Goal: Information Seeking & Learning: Check status

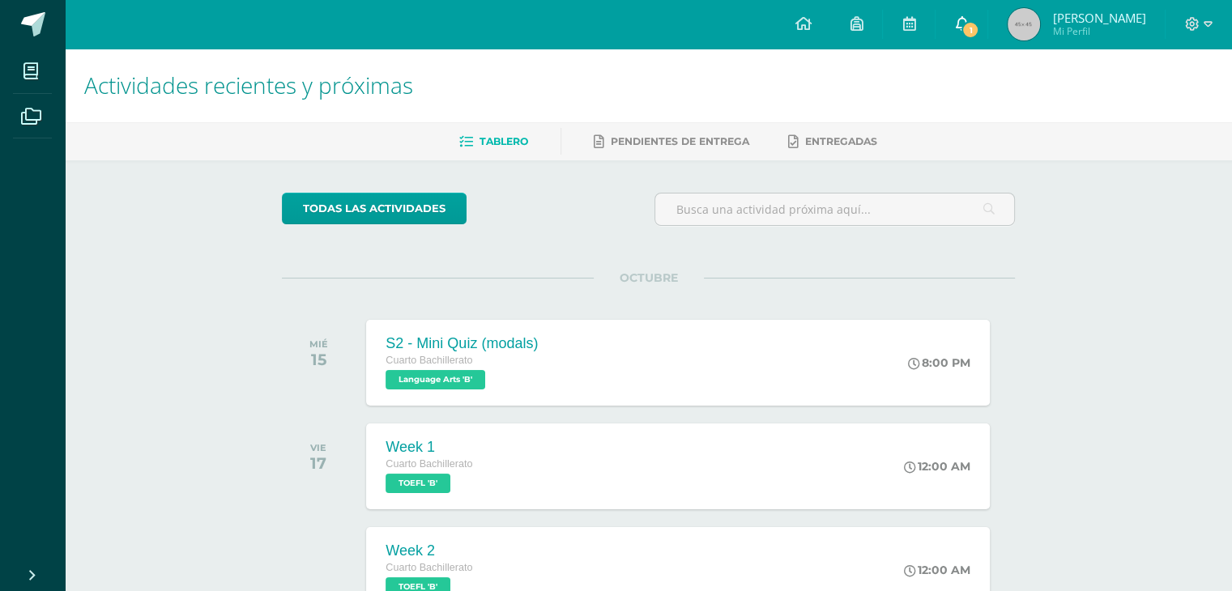
click at [979, 33] on span "1" at bounding box center [970, 30] width 18 height 18
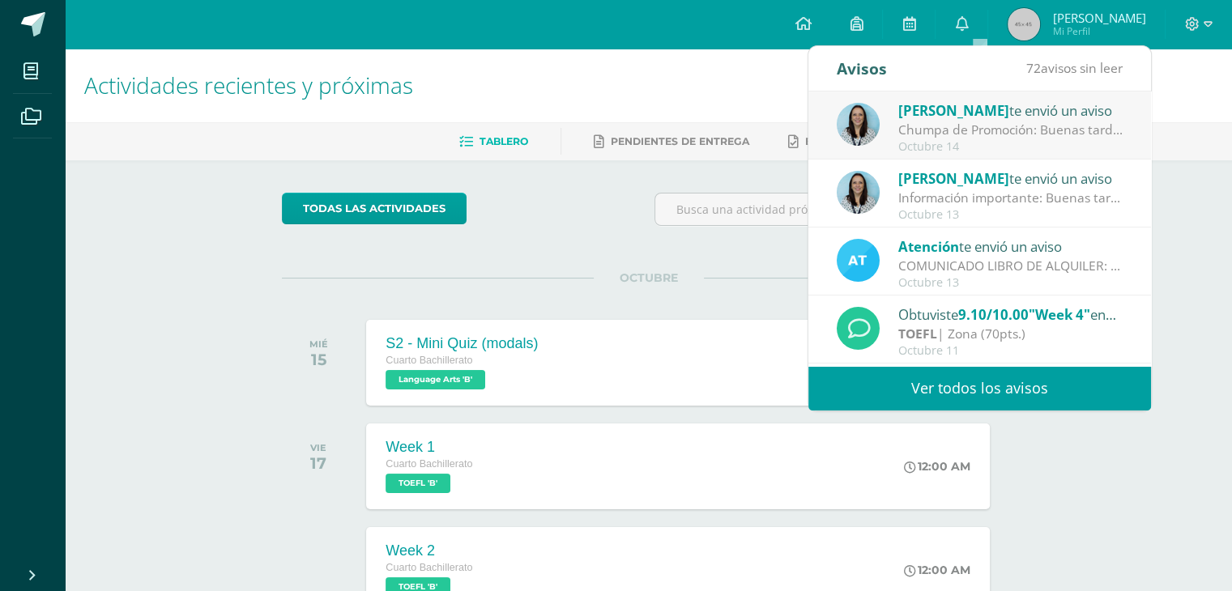
click at [1020, 141] on div "Octubre 14" at bounding box center [1010, 147] width 225 height 14
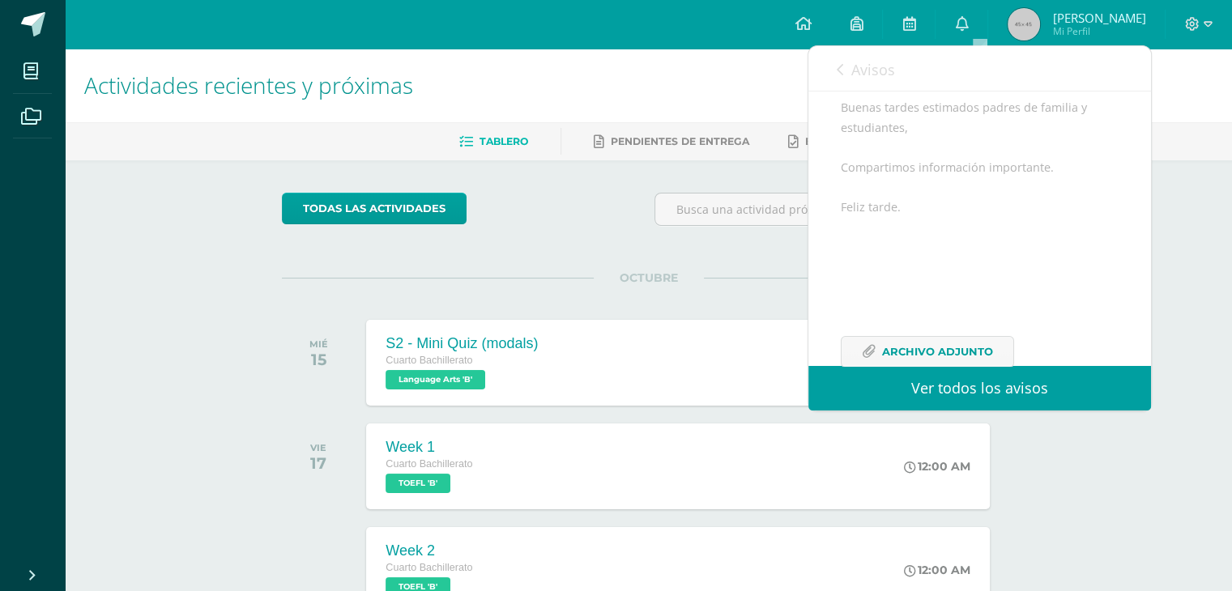
scroll to position [216, 0]
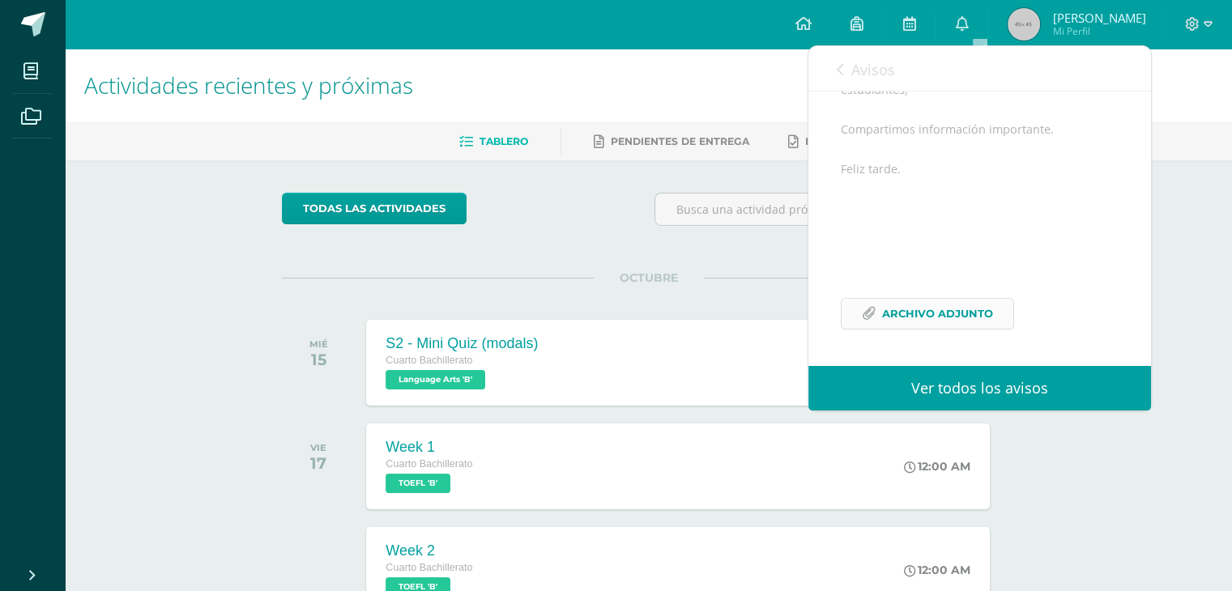
click at [934, 310] on span "Archivo Adjunto" at bounding box center [937, 314] width 111 height 30
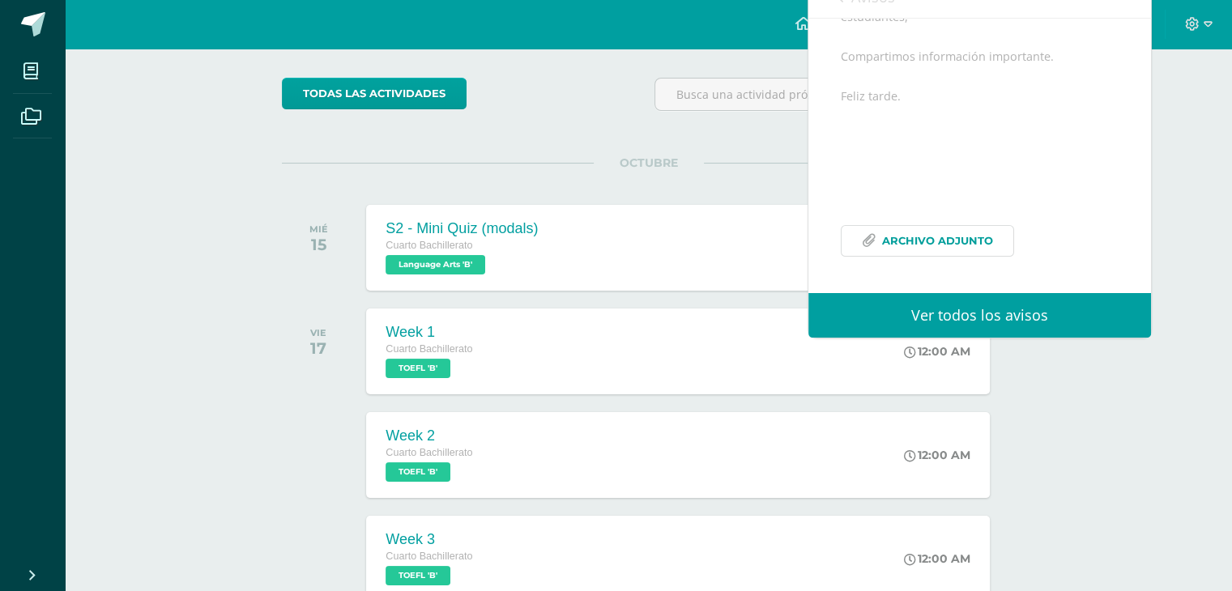
scroll to position [0, 0]
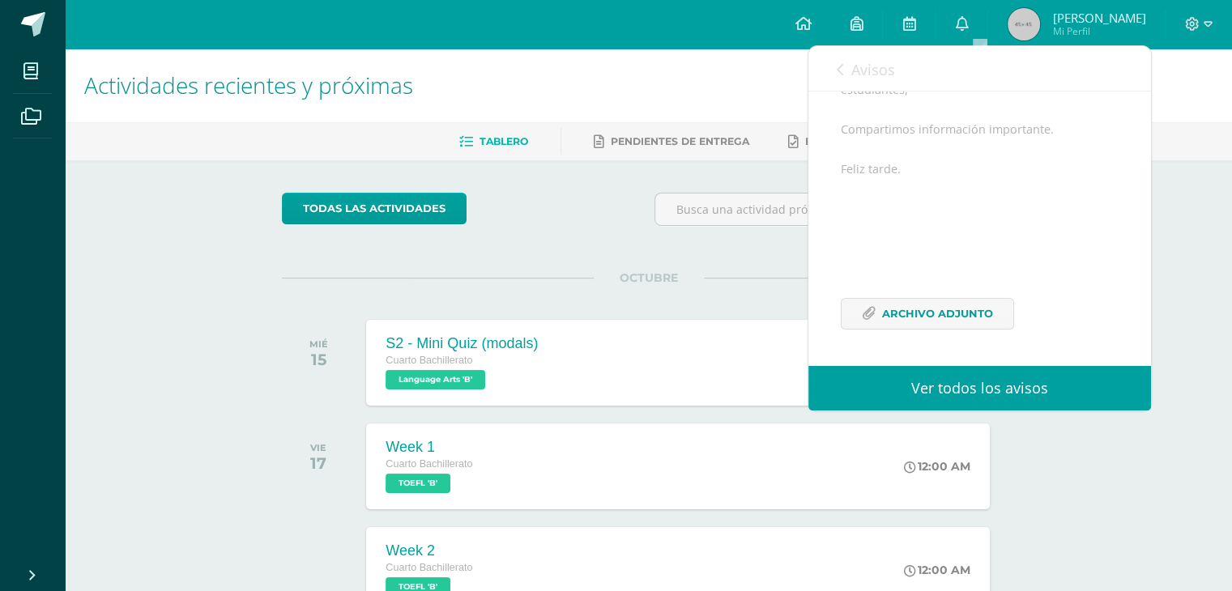
click at [856, 78] on link "Avisos" at bounding box center [866, 69] width 58 height 46
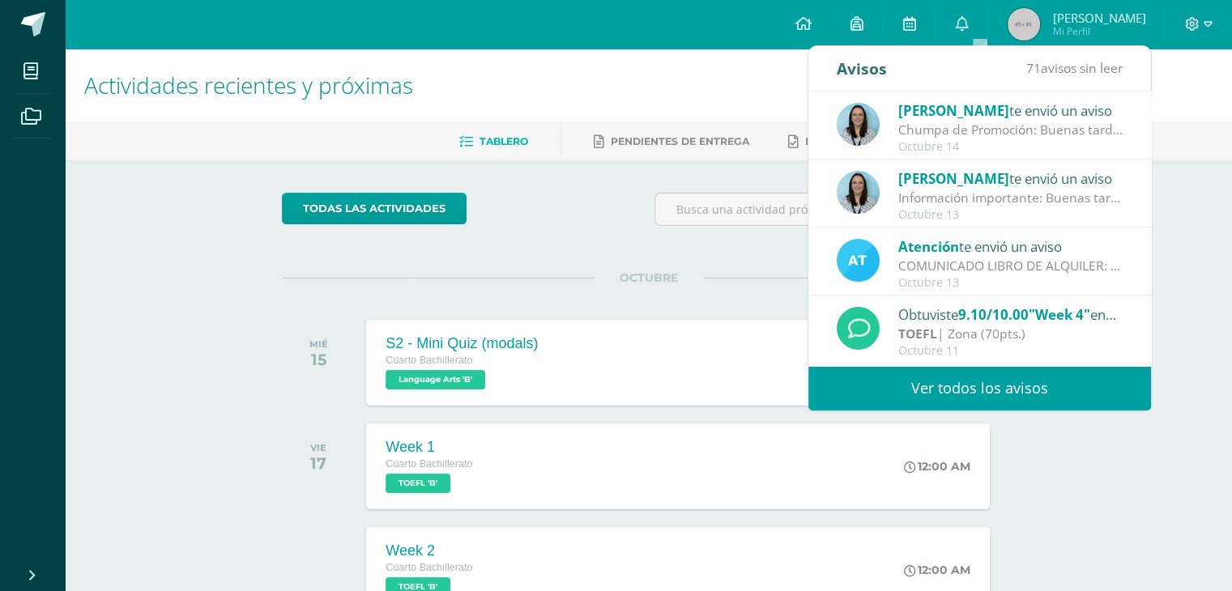
click at [694, 75] on h1 "Actividades recientes y próximas" at bounding box center [648, 86] width 1128 height 74
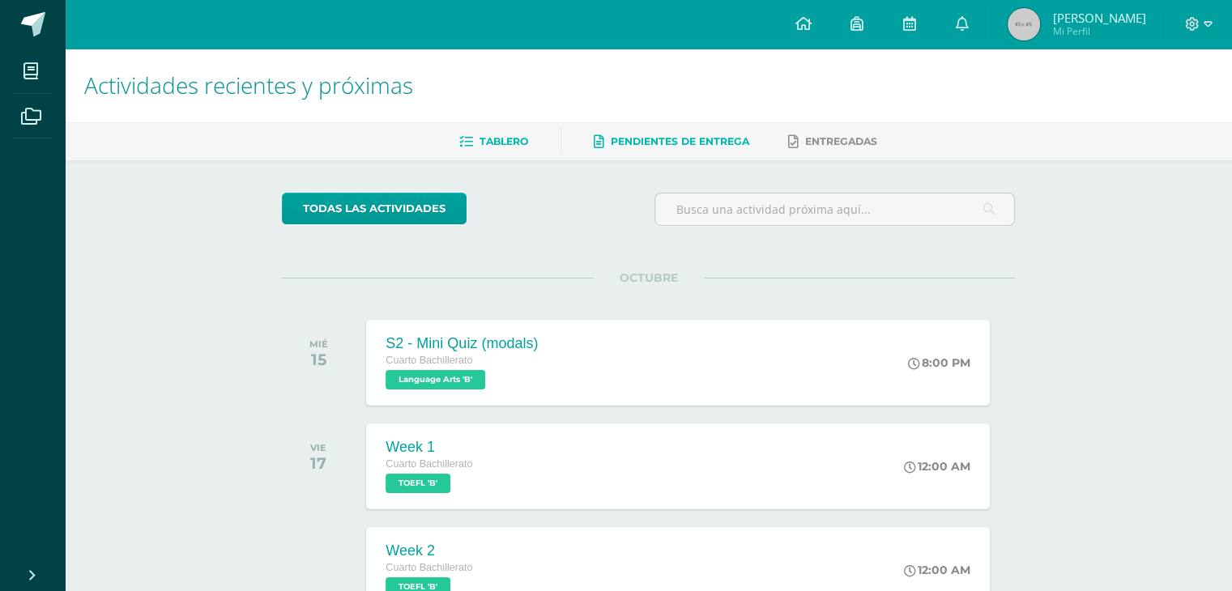
click at [652, 140] on span "Pendientes de entrega" at bounding box center [680, 141] width 138 height 12
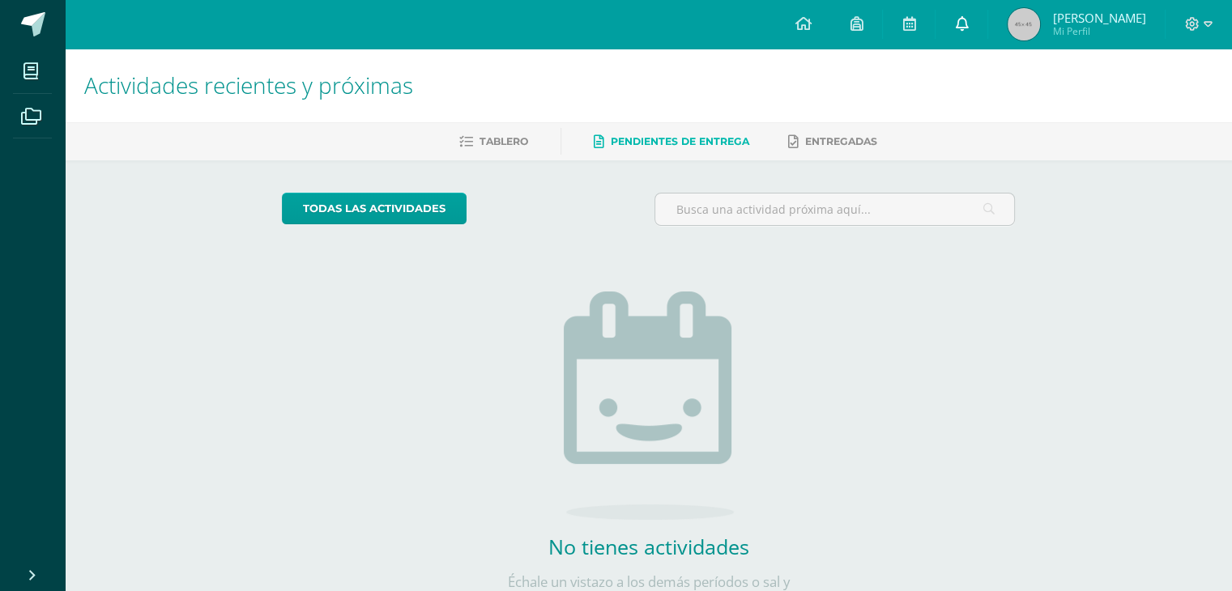
click at [987, 18] on link at bounding box center [961, 24] width 52 height 49
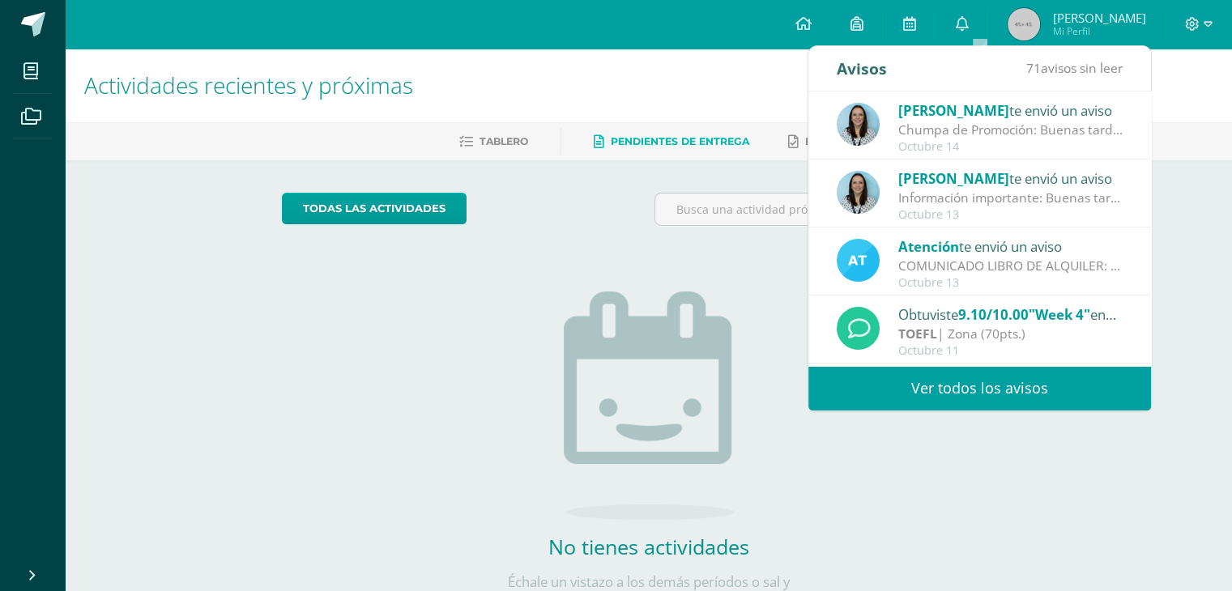
click at [965, 380] on link "Ver todos los avisos" at bounding box center [979, 388] width 343 height 45
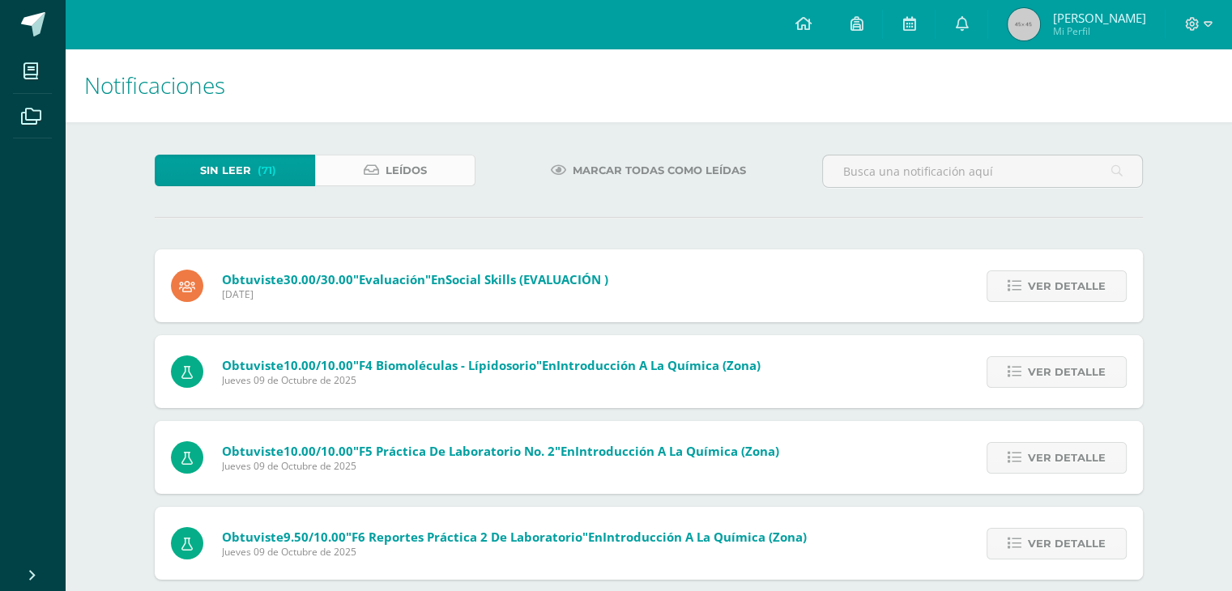
click at [388, 185] on span "Leídos" at bounding box center [405, 170] width 41 height 30
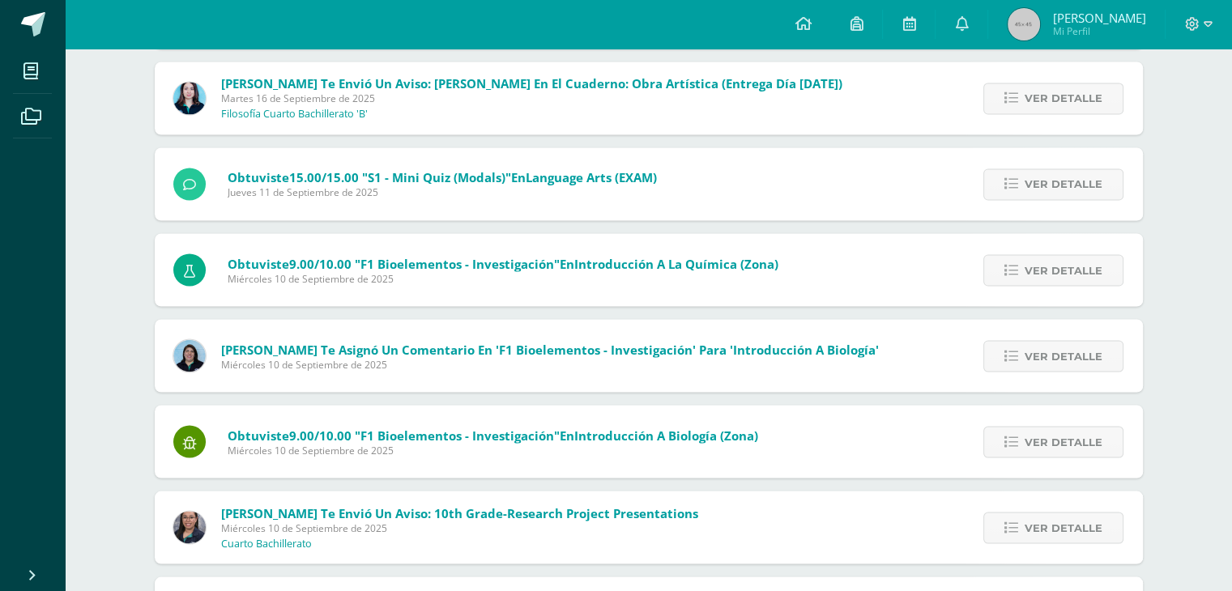
scroll to position [3011, 0]
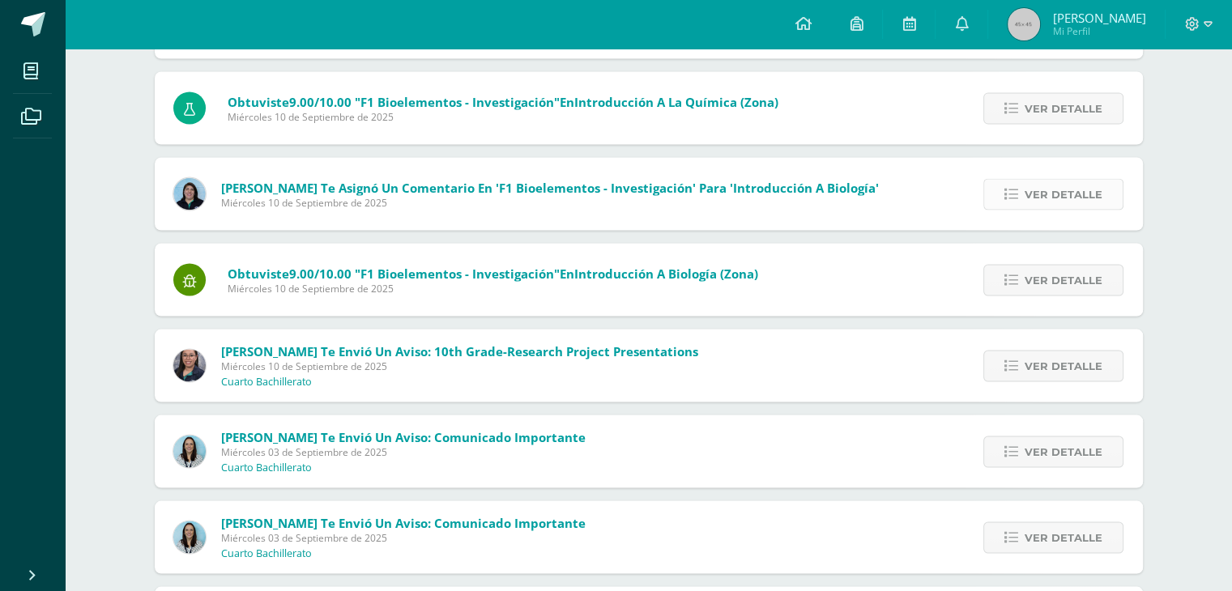
click at [1059, 202] on span "Ver detalle" at bounding box center [1063, 194] width 78 height 30
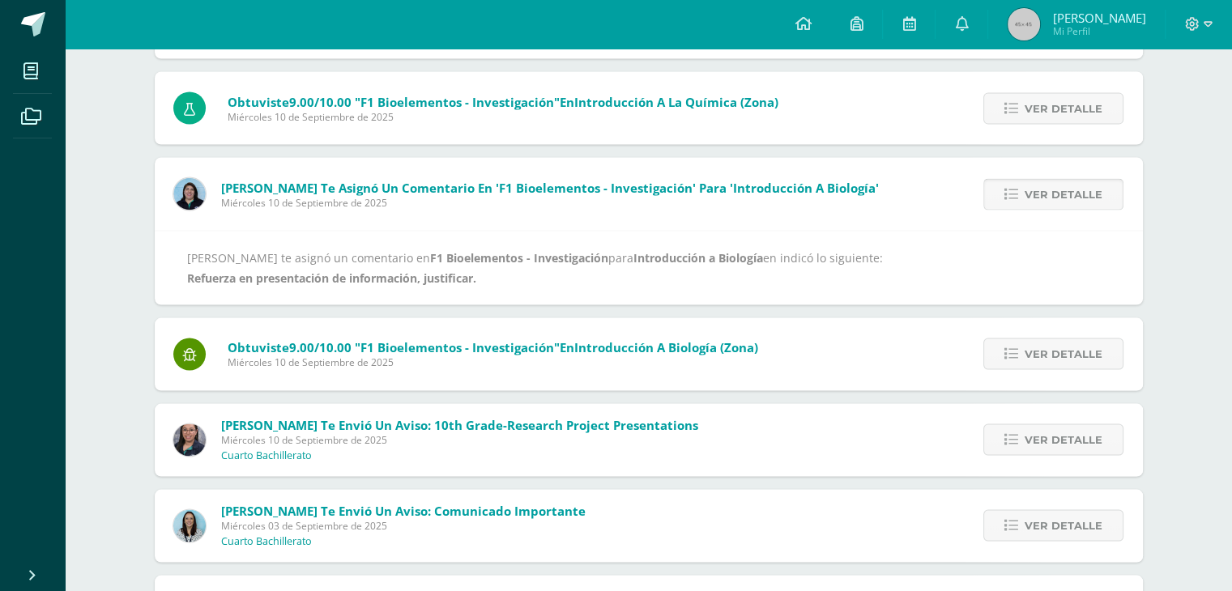
click at [1059, 202] on span "Ver detalle" at bounding box center [1063, 194] width 78 height 30
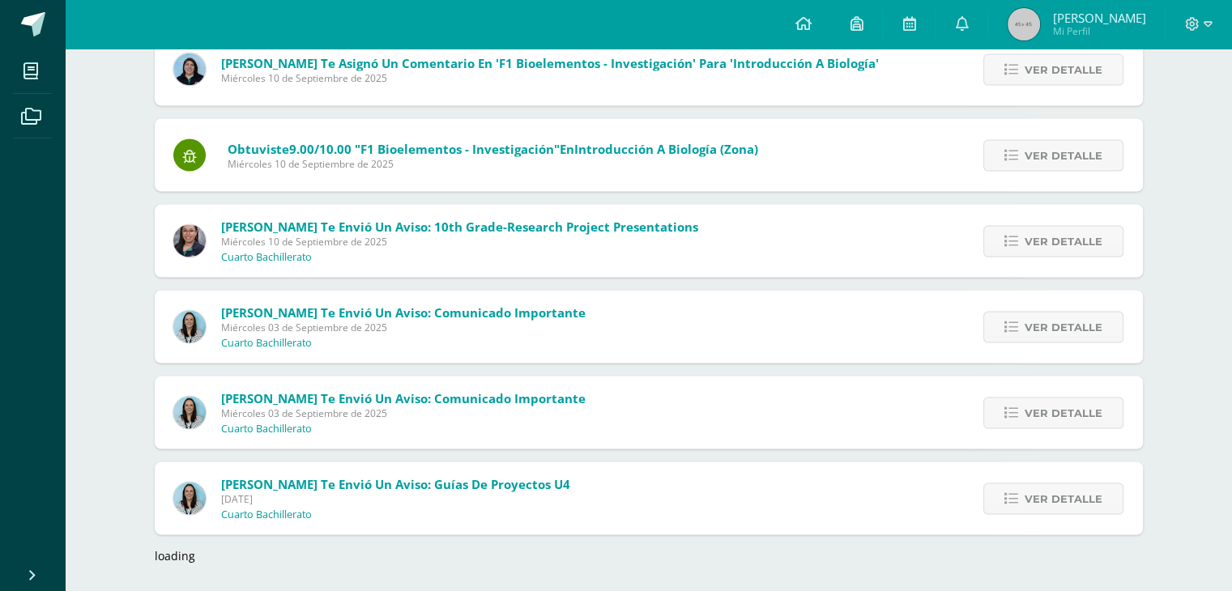
scroll to position [3141, 0]
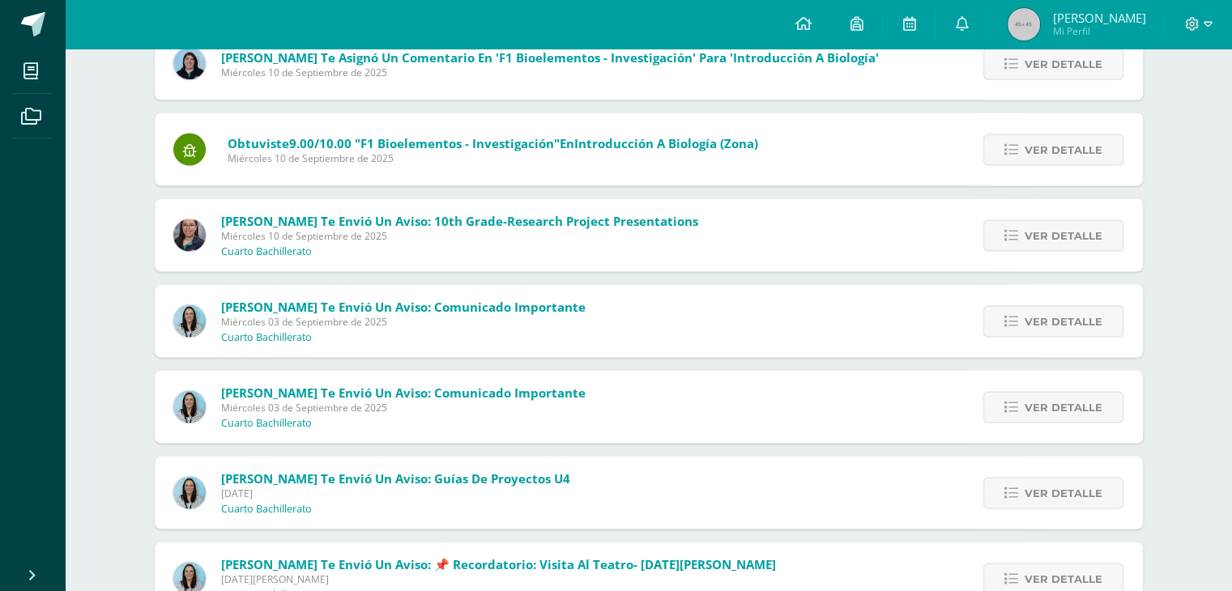
click at [524, 487] on span "[PERSON_NAME] te envió un aviso: Guías de Proyectos U4" at bounding box center [395, 479] width 349 height 16
click at [1045, 502] on span "Ver detalle" at bounding box center [1063, 494] width 78 height 30
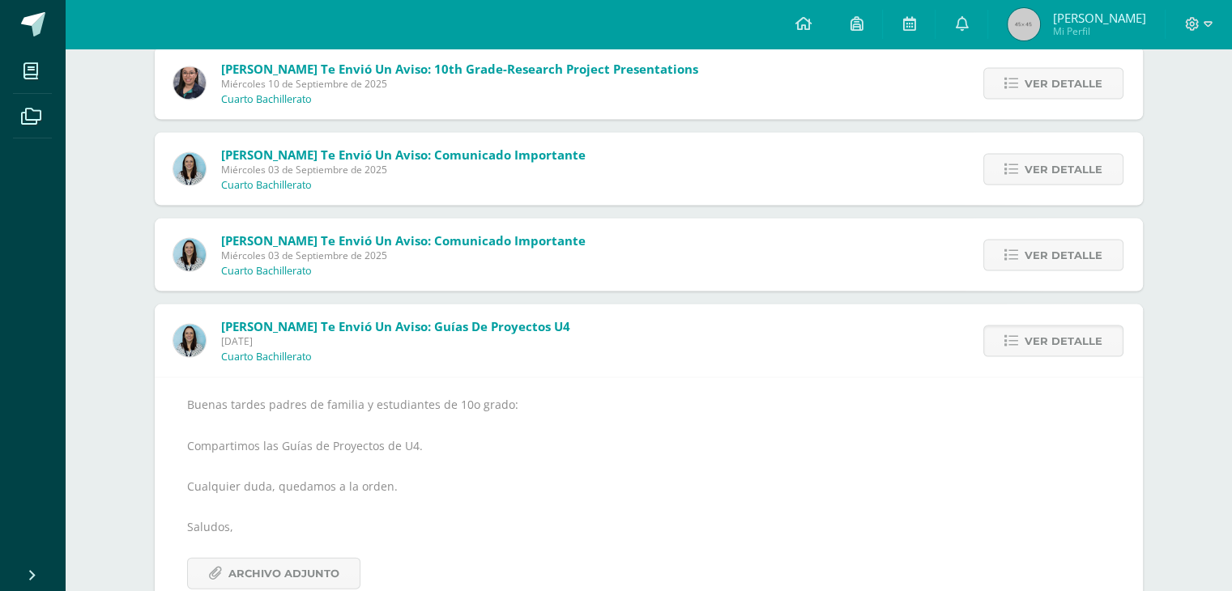
scroll to position [3303, 0]
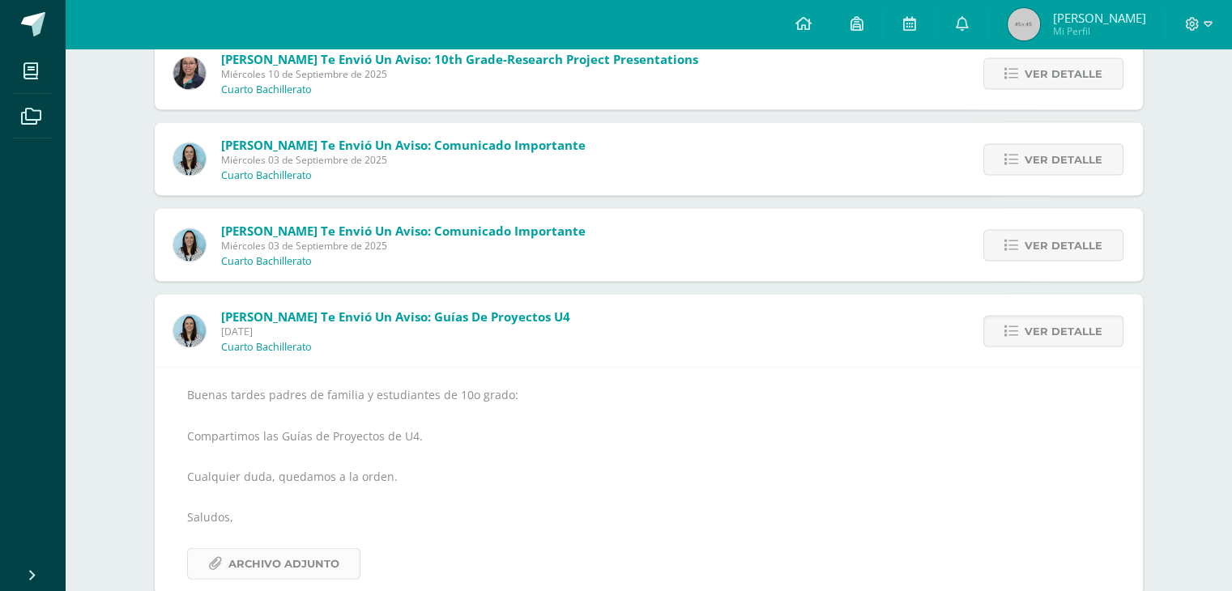
click at [279, 561] on span "Archivo Adjunto" at bounding box center [283, 564] width 111 height 30
